Goal: Book appointment/travel/reservation

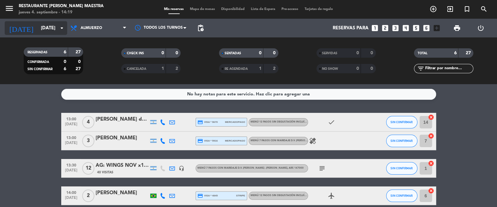
scroll to position [75, 0]
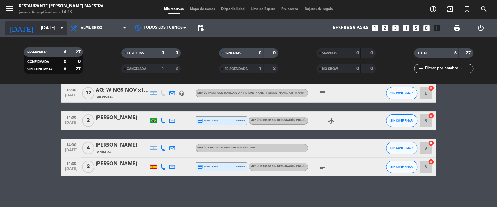
click at [46, 28] on input "[DATE]" at bounding box center [68, 28] width 60 height 12
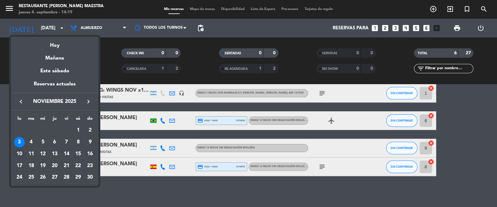
click at [18, 155] on div "10" at bounding box center [19, 154] width 11 height 11
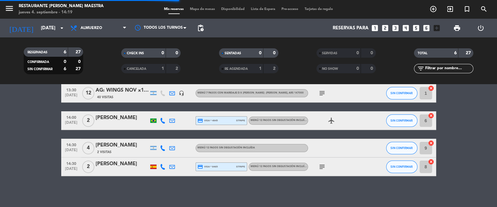
scroll to position [0, 0]
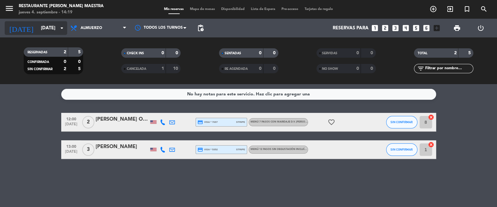
click at [38, 31] on input "[DATE]" at bounding box center [68, 28] width 60 height 12
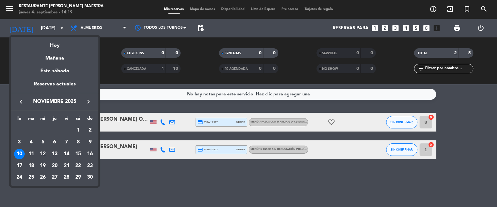
click at [22, 97] on div "keyboard_arrow_left [DATE] keyboard_arrow_right" at bounding box center [54, 101] width 87 height 17
click at [21, 99] on icon "keyboard_arrow_left" at bounding box center [20, 101] width 7 height 7
click at [45, 151] on div "10" at bounding box center [42, 154] width 11 height 11
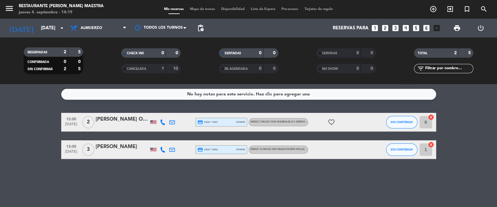
type input "[DATE]"
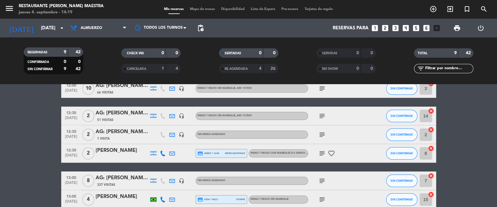
scroll to position [38, 0]
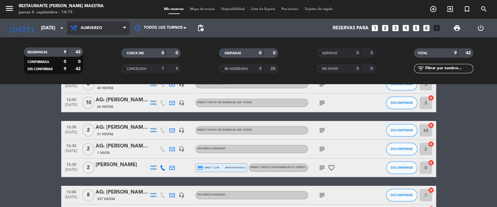
click at [94, 34] on span "Almuerzo" at bounding box center [98, 28] width 62 height 14
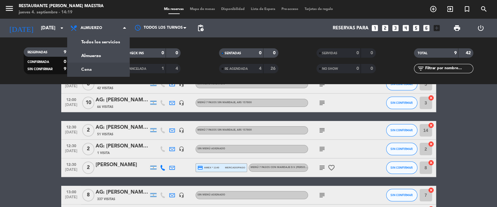
click at [105, 64] on div "menu Restaurante [PERSON_NAME] Maestra [DATE] 4. septiembre - 14:19 Mis reserva…" at bounding box center [248, 42] width 497 height 84
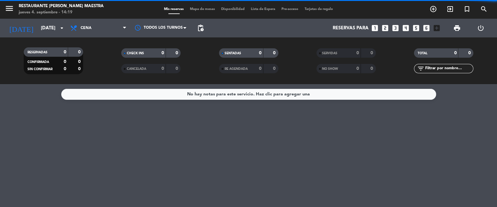
scroll to position [0, 0]
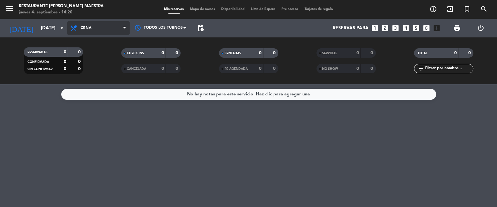
click at [89, 22] on span "Cena" at bounding box center [98, 28] width 62 height 14
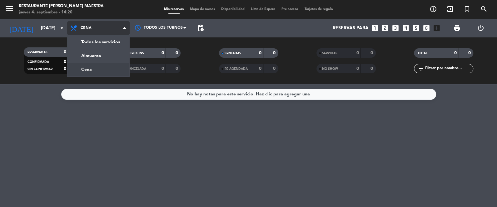
click at [89, 23] on span "Cena" at bounding box center [98, 28] width 62 height 14
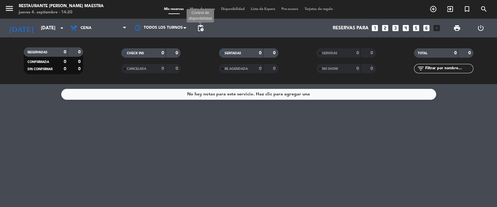
click at [202, 27] on span "pending_actions" at bounding box center [200, 27] width 7 height 7
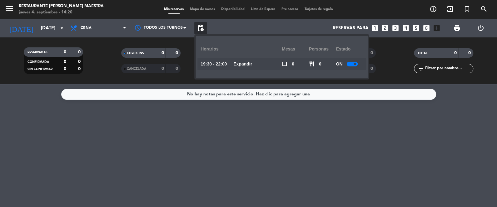
click at [202, 27] on span "pending_actions" at bounding box center [200, 27] width 7 height 7
